Goal: Check status: Check status

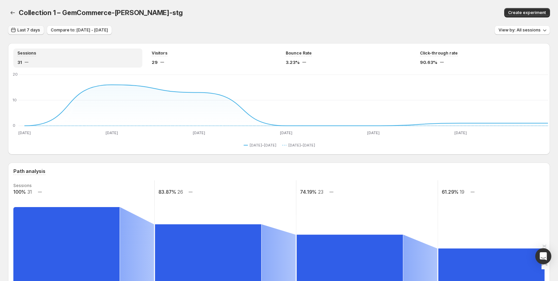
click at [28, 30] on span "Last 7 days" at bounding box center [28, 29] width 23 height 5
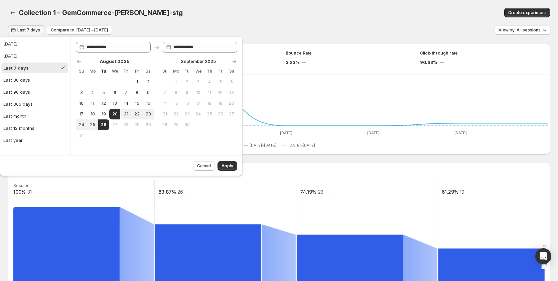
click at [226, 17] on div "Collection 1 – GemCommerce-[PERSON_NAME]-stg" at bounding box center [180, 12] width 322 height 9
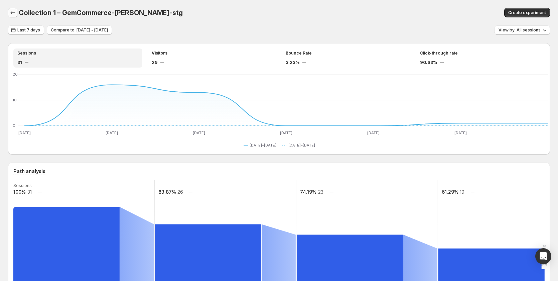
click at [12, 13] on icon "button" at bounding box center [12, 12] width 7 height 7
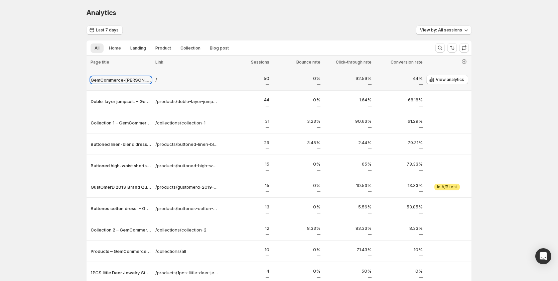
click at [137, 78] on p "GemCommerce-[PERSON_NAME]-stg" at bounding box center [121, 80] width 61 height 7
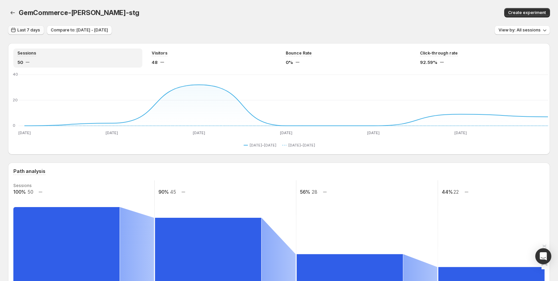
click at [18, 30] on span "Last 7 days" at bounding box center [28, 29] width 23 height 5
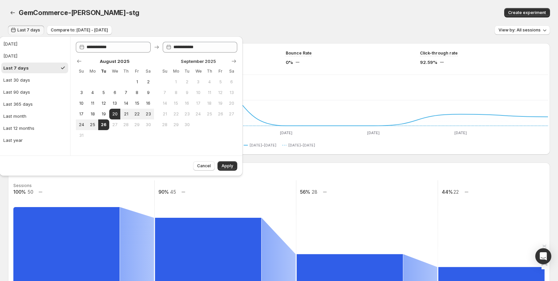
click at [245, 11] on div "GemCommerce-[PERSON_NAME]-stg" at bounding box center [169, 12] width 301 height 9
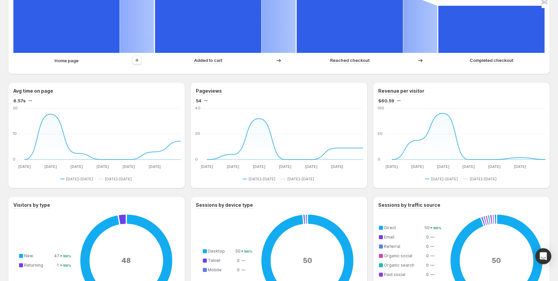
scroll to position [197, 0]
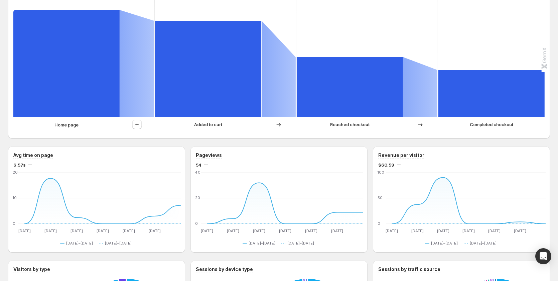
scroll to position [53, 0]
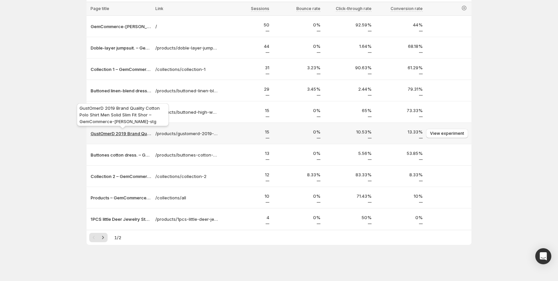
click at [126, 135] on p "GustOmerD 2019 Brand Quality Cotton Polo Shirt Men Solid Slim Fit Shor – GemCom…" at bounding box center [121, 133] width 61 height 7
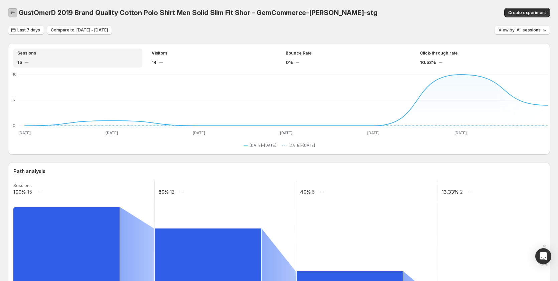
click at [12, 13] on icon "button" at bounding box center [12, 12] width 7 height 7
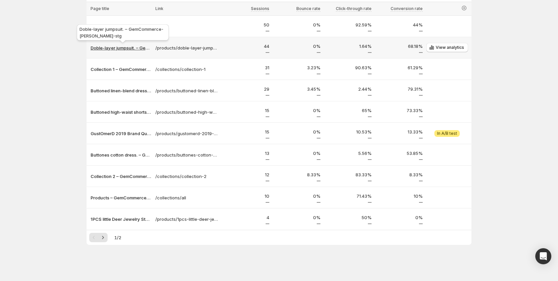
click at [133, 50] on p "Doble-layer jumpsuit. – GemCommerce-[PERSON_NAME]-stg" at bounding box center [121, 47] width 61 height 7
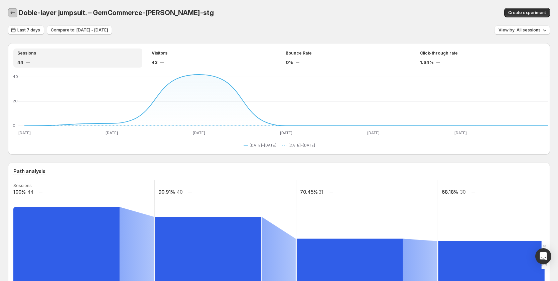
click at [12, 14] on icon "button" at bounding box center [12, 12] width 7 height 7
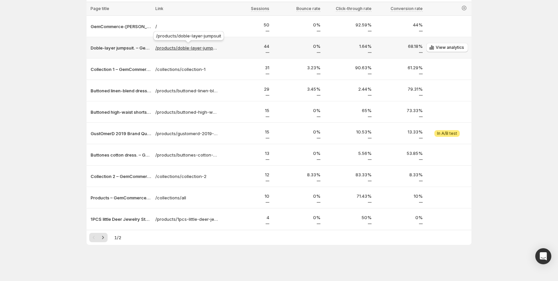
click at [205, 48] on p "/products/doble-layer-jumpsuit" at bounding box center [186, 47] width 63 height 7
click at [124, 50] on p "Doble-layer jumpsuit. – GemCommerce-[PERSON_NAME]-stg" at bounding box center [121, 47] width 61 height 7
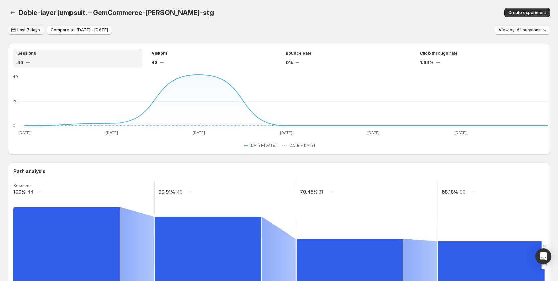
click at [28, 33] on button "Last 7 days" at bounding box center [26, 29] width 36 height 9
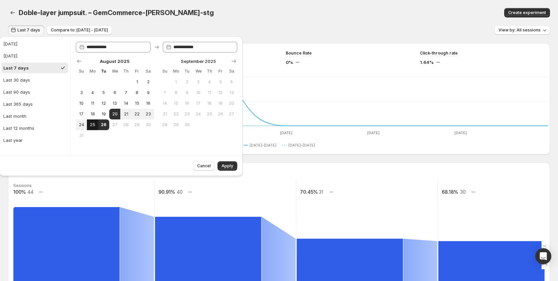
click at [95, 123] on span "25" at bounding box center [93, 124] width 6 height 5
type input "**********"
click at [103, 125] on span "26" at bounding box center [104, 124] width 6 height 5
type input "**********"
click at [224, 167] on span "Apply" at bounding box center [228, 165] width 12 height 5
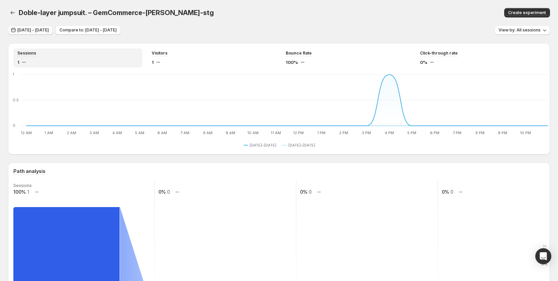
click at [40, 31] on span "[DATE] - [DATE]" at bounding box center [32, 29] width 31 height 5
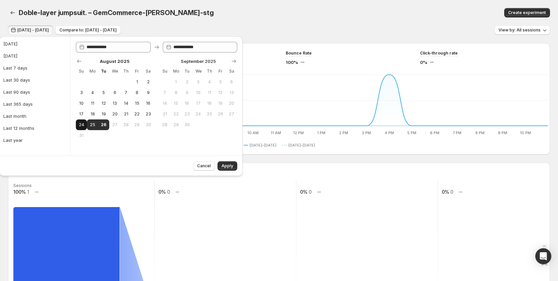
click at [82, 124] on span "24" at bounding box center [82, 124] width 6 height 5
type input "**********"
click at [105, 124] on span "26" at bounding box center [104, 124] width 6 height 5
type input "**********"
click at [140, 112] on span "22" at bounding box center [137, 113] width 6 height 5
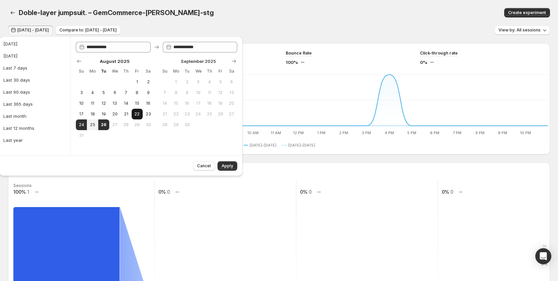
type input "**********"
click at [103, 128] on button "26" at bounding box center [103, 124] width 11 height 11
type input "**********"
click at [221, 164] on button "Apply" at bounding box center [228, 165] width 20 height 9
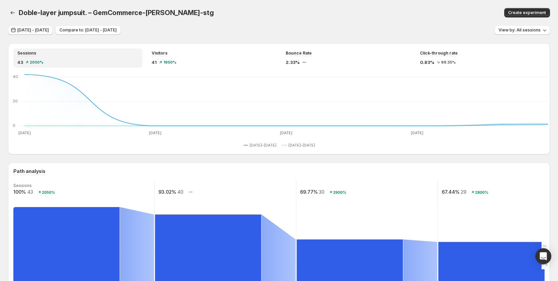
click at [33, 28] on span "[DATE] - [DATE]" at bounding box center [32, 29] width 31 height 5
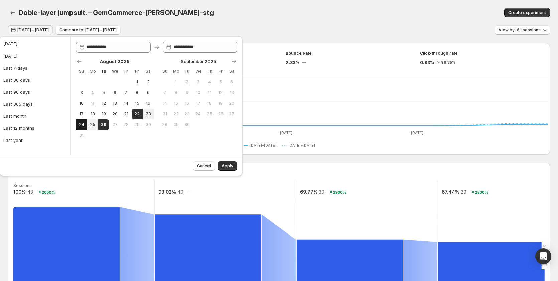
click at [80, 124] on span "24" at bounding box center [82, 124] width 6 height 5
type input "**********"
click at [147, 113] on span "23" at bounding box center [148, 113] width 6 height 5
type input "**********"
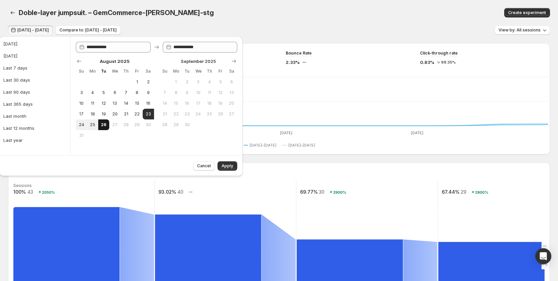
click at [108, 124] on button "26" at bounding box center [103, 124] width 11 height 11
type input "**********"
click at [230, 163] on button "Apply" at bounding box center [228, 165] width 20 height 9
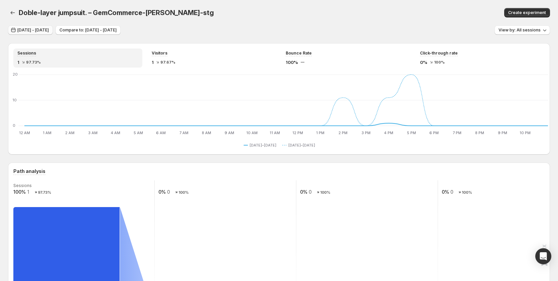
click at [49, 29] on span "[DATE] - [DATE]" at bounding box center [32, 29] width 31 height 5
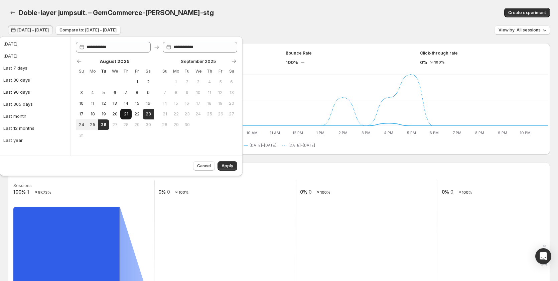
click at [124, 115] on span "21" at bounding box center [126, 113] width 6 height 5
type input "**********"
click at [228, 164] on span "Apply" at bounding box center [228, 165] width 12 height 5
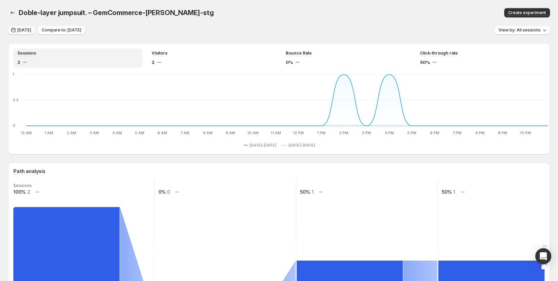
click at [25, 29] on span "[DATE]" at bounding box center [24, 29] width 14 height 5
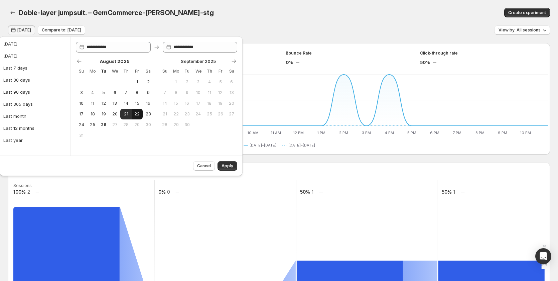
click at [137, 116] on span "22" at bounding box center [137, 113] width 6 height 5
click at [124, 115] on span "21" at bounding box center [126, 113] width 6 height 5
click at [137, 114] on span "22" at bounding box center [137, 113] width 6 height 5
click at [127, 114] on span "21" at bounding box center [126, 113] width 6 height 5
click at [140, 112] on span "22" at bounding box center [137, 113] width 6 height 5
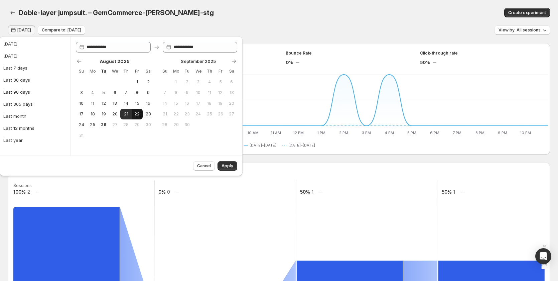
type input "**********"
click at [135, 111] on button "22" at bounding box center [137, 114] width 11 height 11
type input "**********"
click at [223, 165] on span "Apply" at bounding box center [228, 165] width 12 height 5
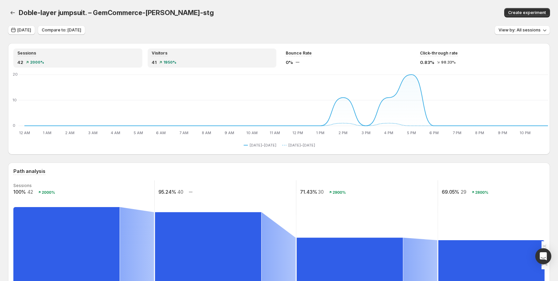
click at [151, 57] on div "Visitors 41 1950%" at bounding box center [212, 57] width 129 height 19
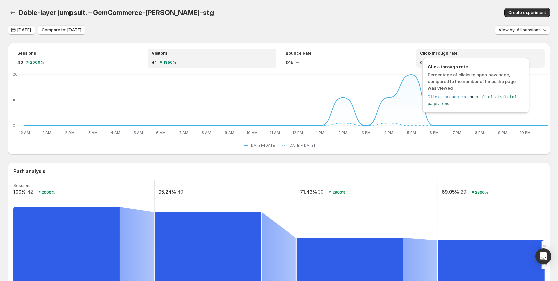
click at [445, 54] on span "Click-through rate" at bounding box center [439, 52] width 38 height 5
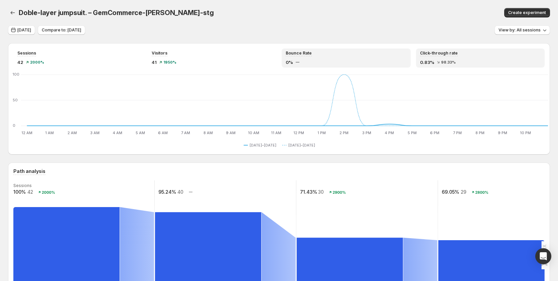
click at [343, 53] on div "Bounce Rate" at bounding box center [346, 53] width 121 height 6
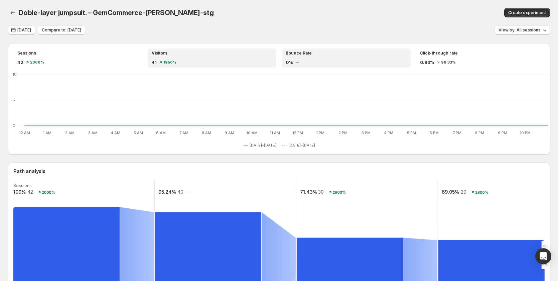
click at [189, 67] on div "Visitors 41 1950%" at bounding box center [212, 57] width 129 height 19
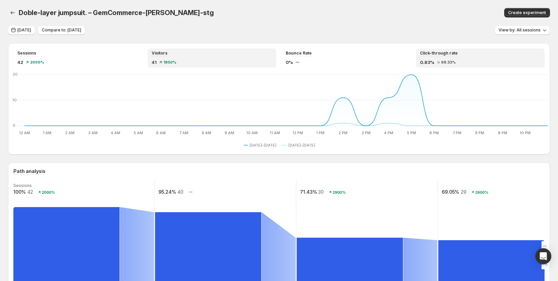
click at [435, 66] on div "Click-through rate 0.83% 98.33%" at bounding box center [480, 57] width 129 height 19
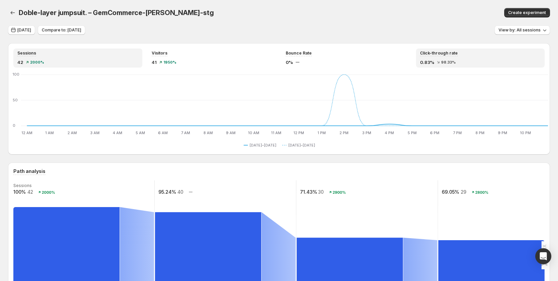
click at [80, 65] on div "42 2000%" at bounding box center [77, 62] width 121 height 7
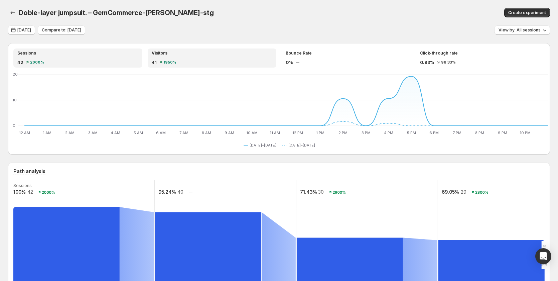
click at [182, 62] on div "41 1950%" at bounding box center [212, 62] width 121 height 7
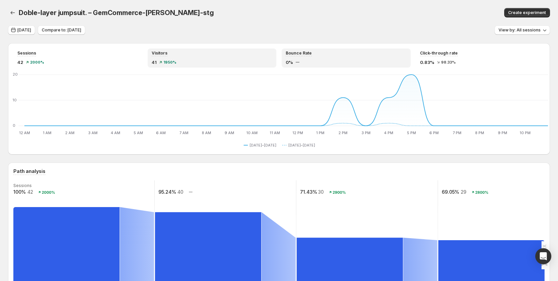
click at [318, 53] on div "Bounce Rate" at bounding box center [346, 53] width 121 height 6
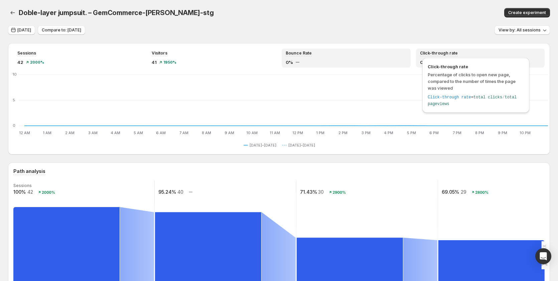
click at [452, 53] on span "Click-through rate" at bounding box center [439, 52] width 38 height 5
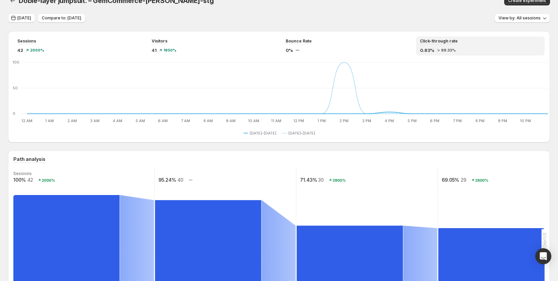
scroll to position [33, 0]
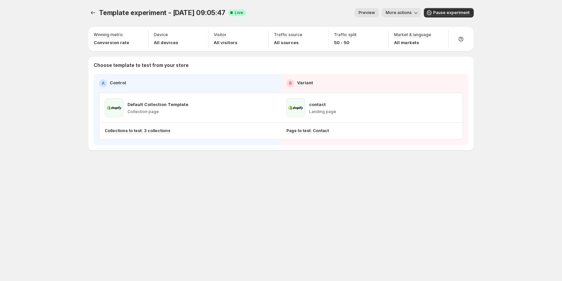
click at [418, 11] on icon "button" at bounding box center [415, 12] width 7 height 7
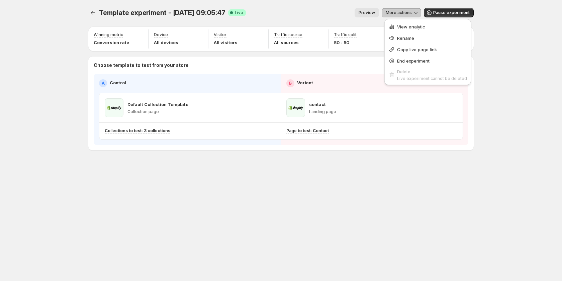
click at [296, 195] on div "Template experiment - Aug 21, 09:05:47. This page is ready Template experiment …" at bounding box center [280, 140] width 401 height 281
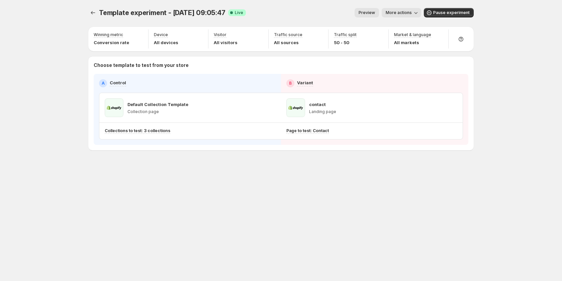
click at [399, 12] on span "More actions" at bounding box center [398, 12] width 26 height 5
click at [398, 27] on span "View analytic" at bounding box center [411, 26] width 28 height 5
